Goal: Check status

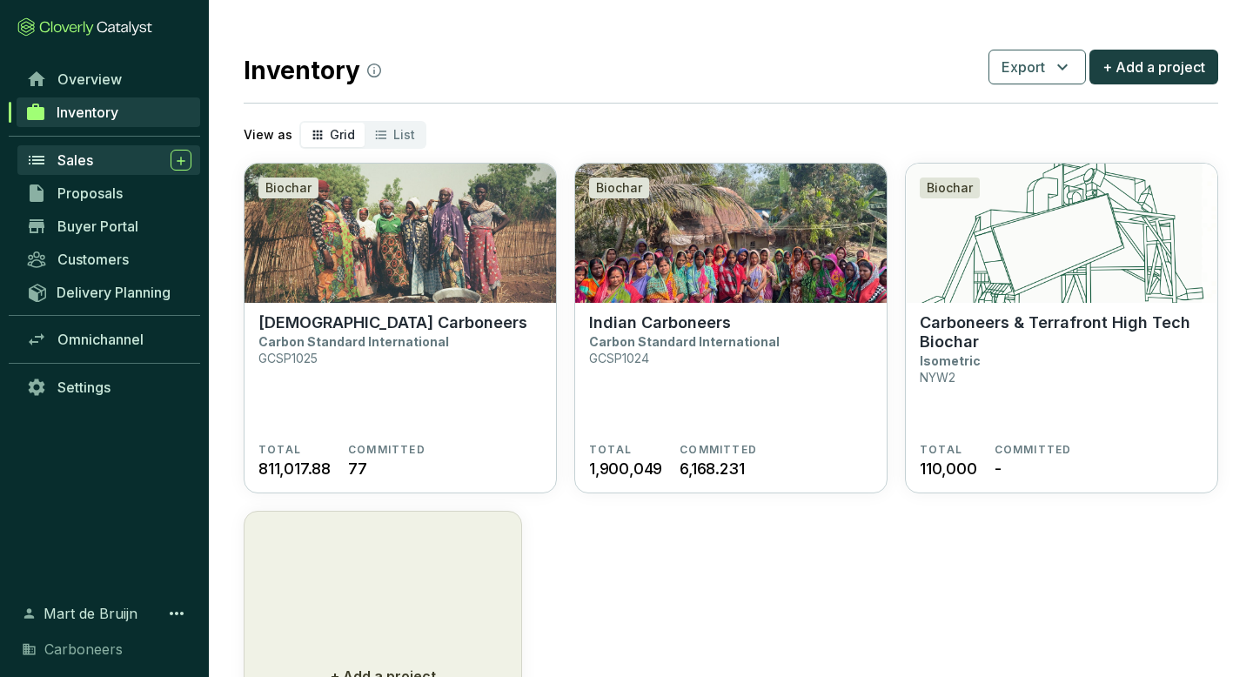
click at [115, 157] on div "Sales" at bounding box center [124, 160] width 134 height 21
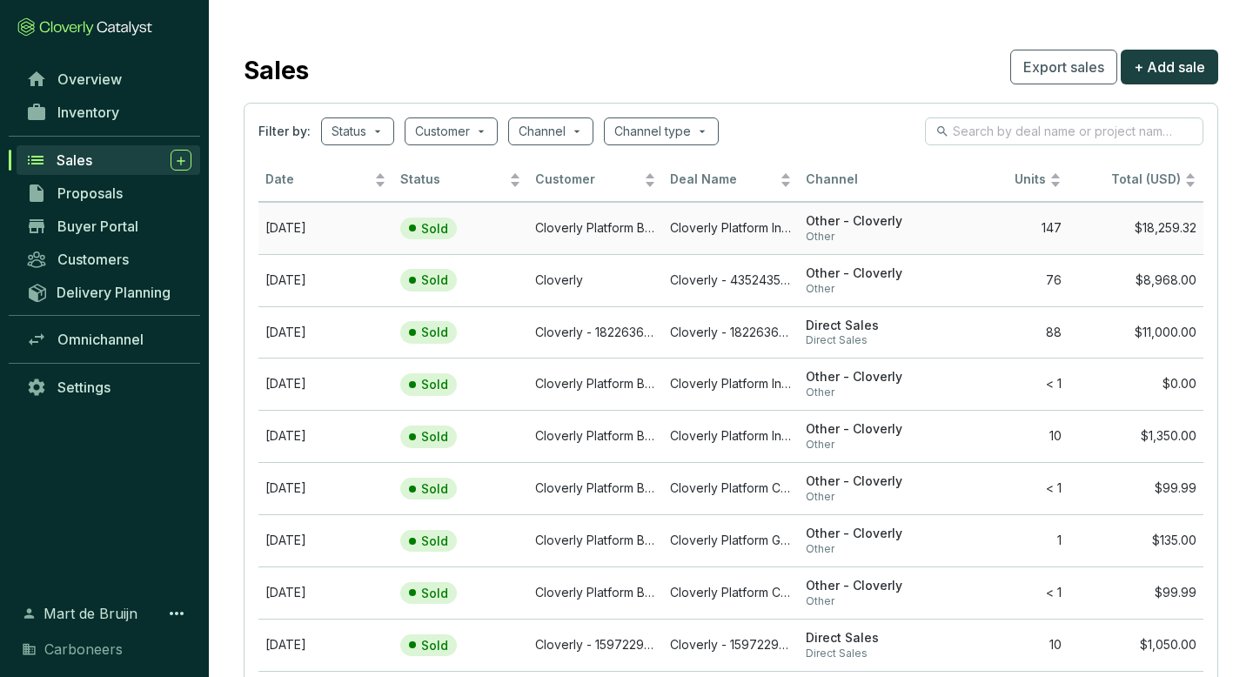
click at [498, 234] on section "Sold" at bounding box center [453, 229] width 106 height 23
